Goal: Share content: Share content

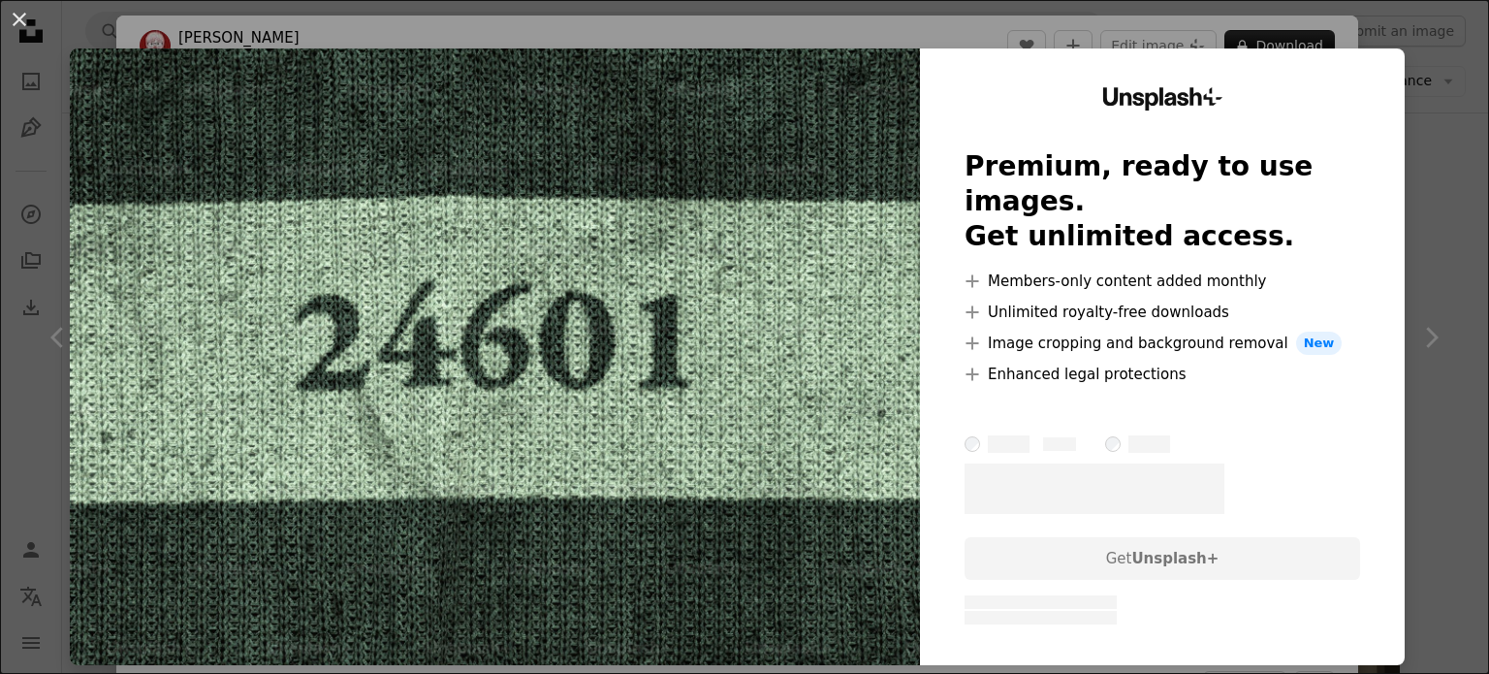
scroll to position [97, 0]
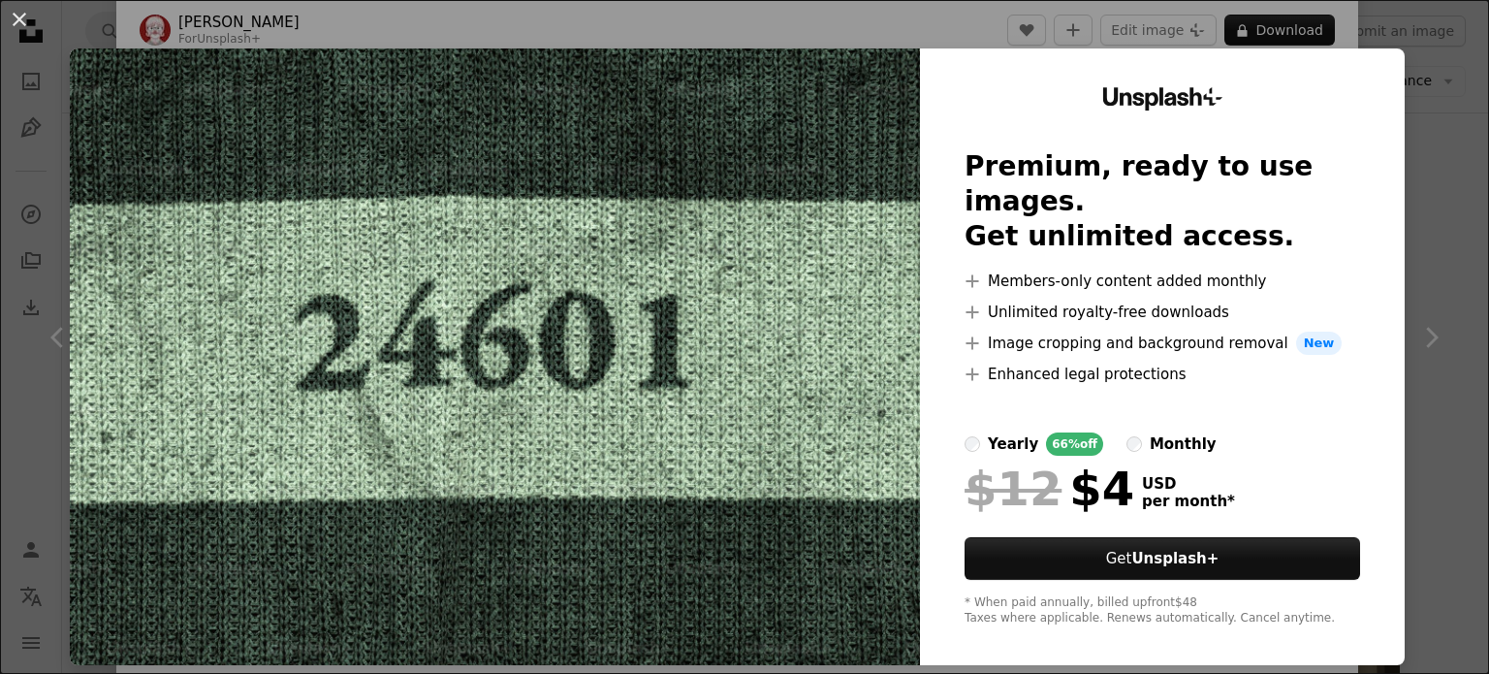
click at [893, 47] on div "An X shape Unsplash+ Premium, ready to use images. Get unlimited access. A plus…" at bounding box center [744, 337] width 1489 height 674
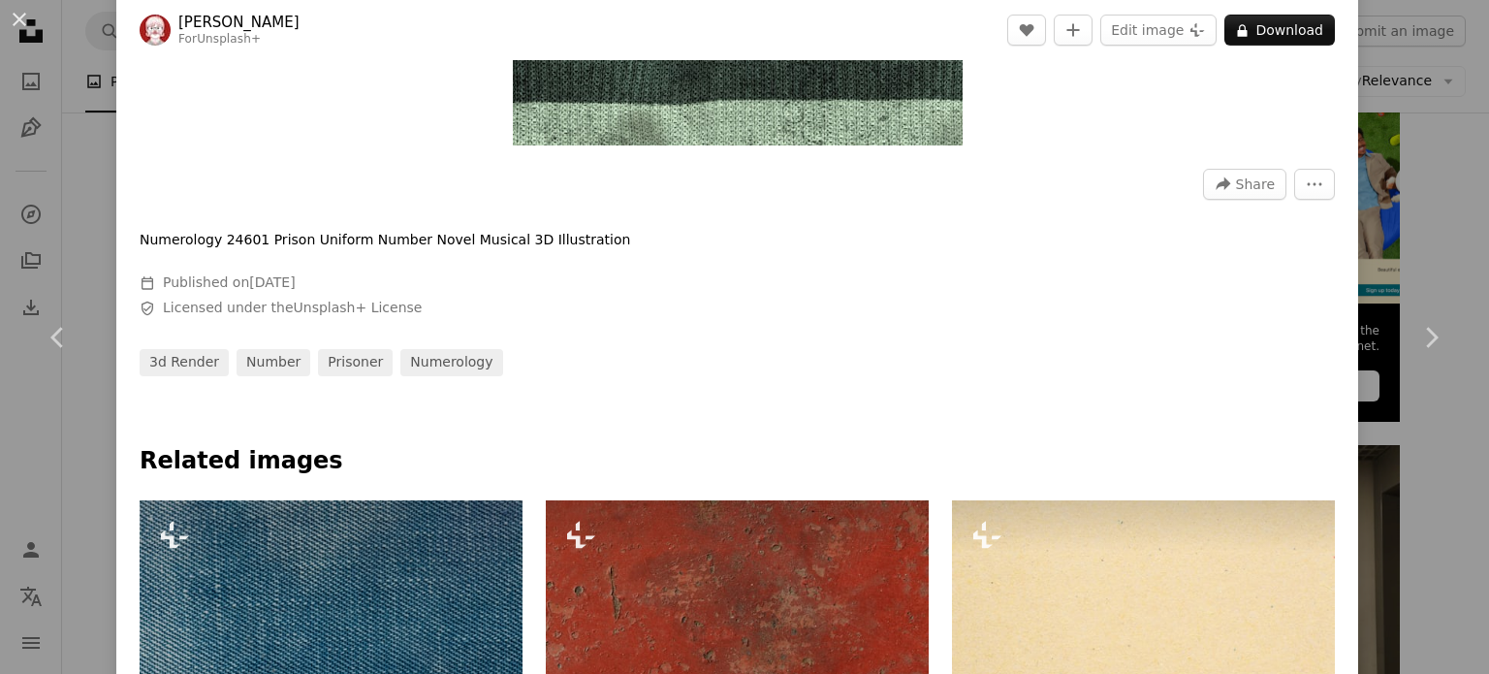
scroll to position [388, 0]
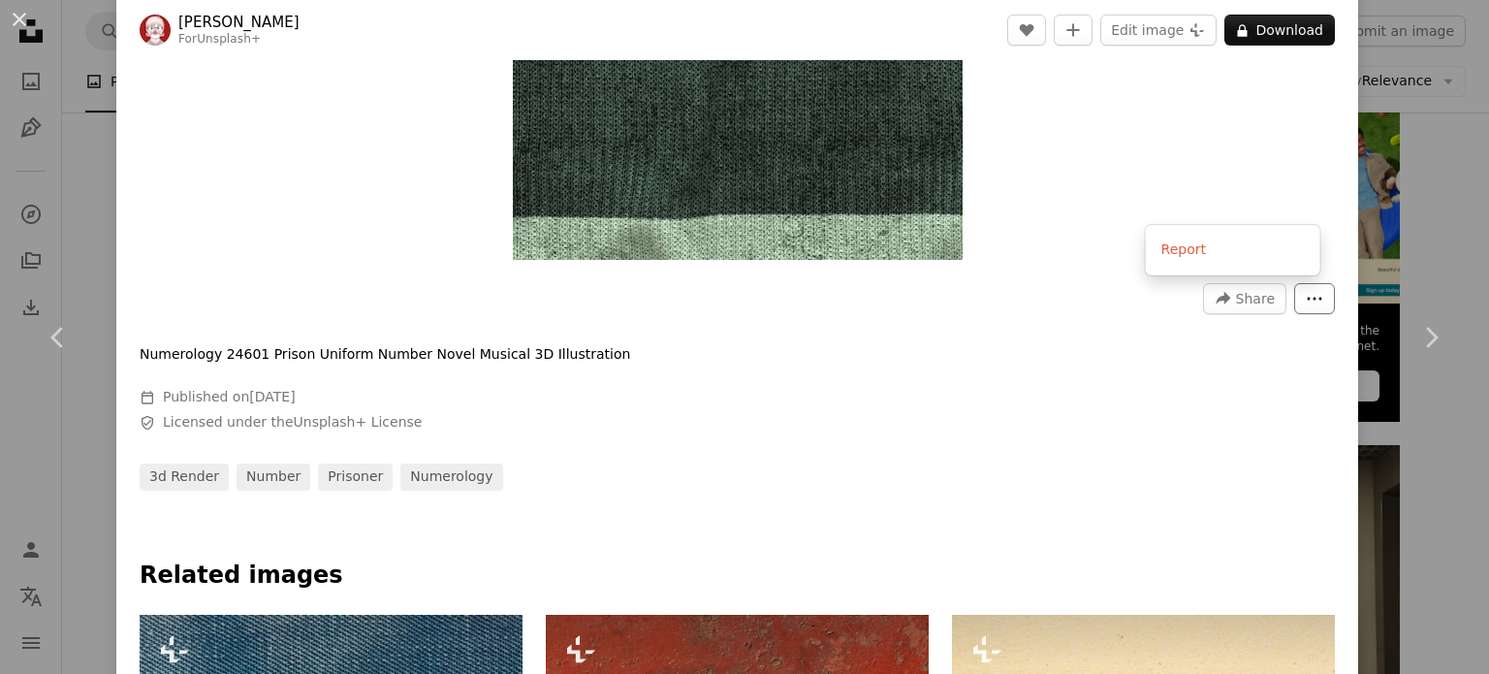
click at [1315, 301] on button "More Actions" at bounding box center [1314, 298] width 41 height 31
drag, startPoint x: 1315, startPoint y: 301, endPoint x: 1264, endPoint y: 301, distance: 51.4
click at [1311, 301] on button "More Actions" at bounding box center [1314, 298] width 41 height 31
click at [1221, 301] on icon "A forward-right arrow" at bounding box center [1223, 298] width 17 height 17
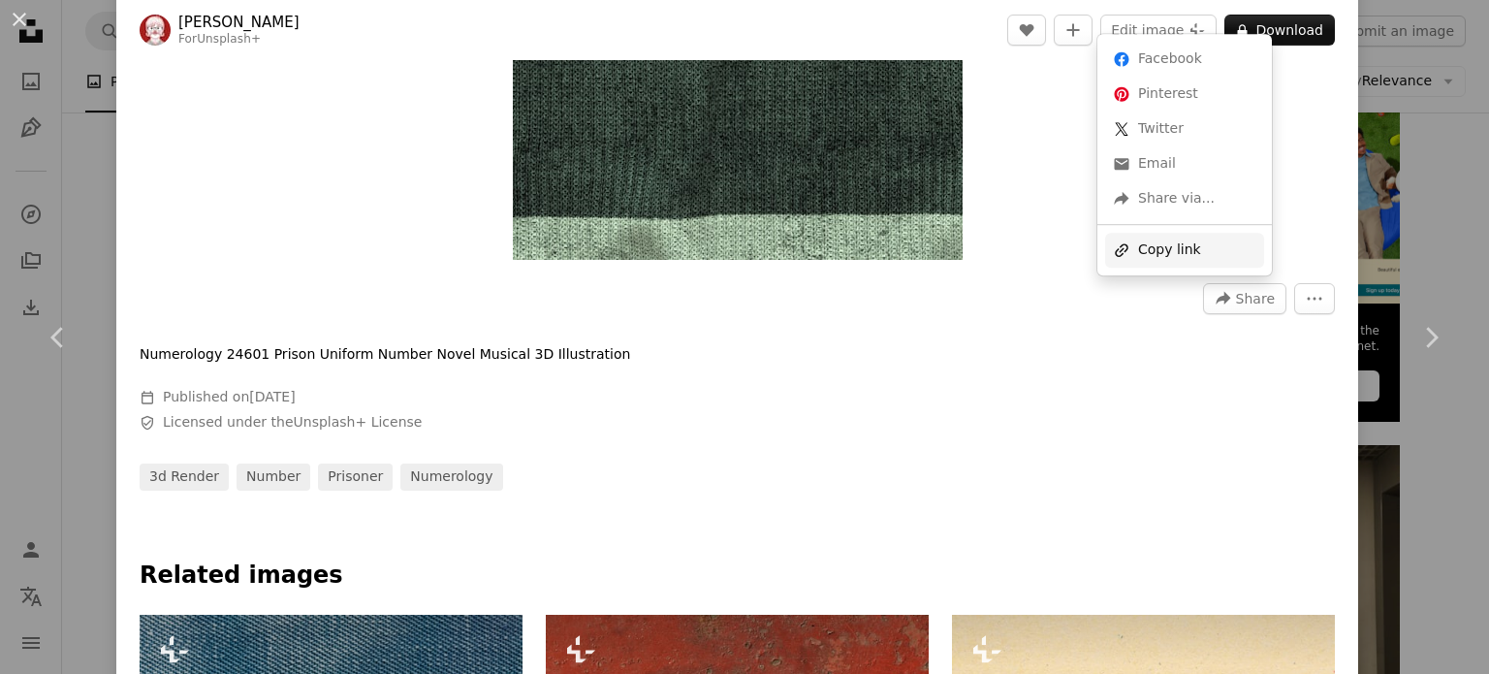
click at [1189, 236] on div "A URL sharing icon (chains) Copy link" at bounding box center [1184, 250] width 159 height 35
